Goal: Information Seeking & Learning: Learn about a topic

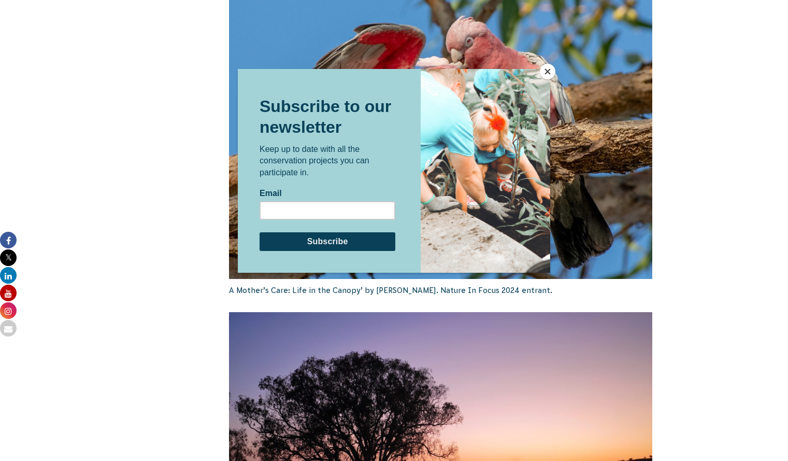
scroll to position [1460, 0]
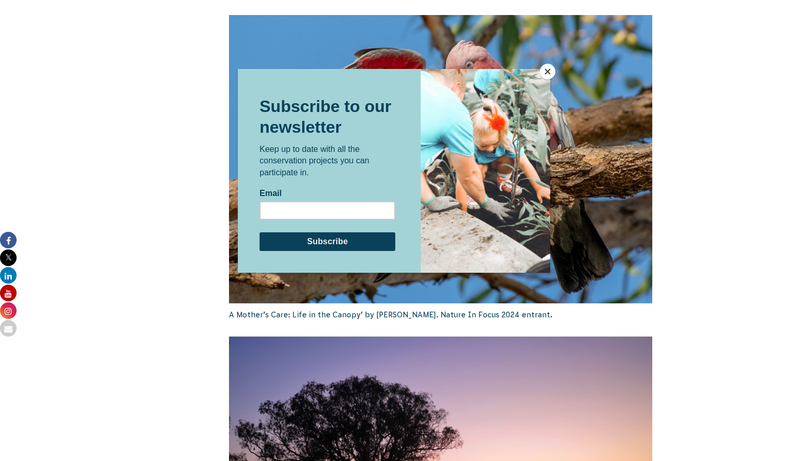
click at [550, 72] on button "Close" at bounding box center [548, 72] width 16 height 16
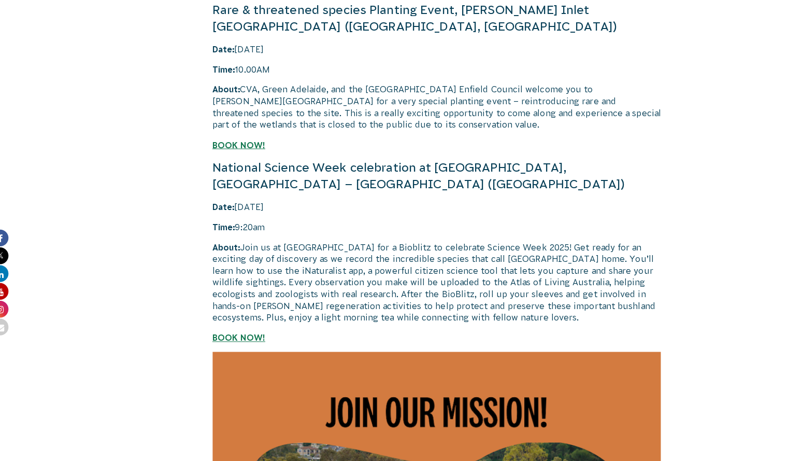
scroll to position [2492, 0]
